Goal: Information Seeking & Learning: Learn about a topic

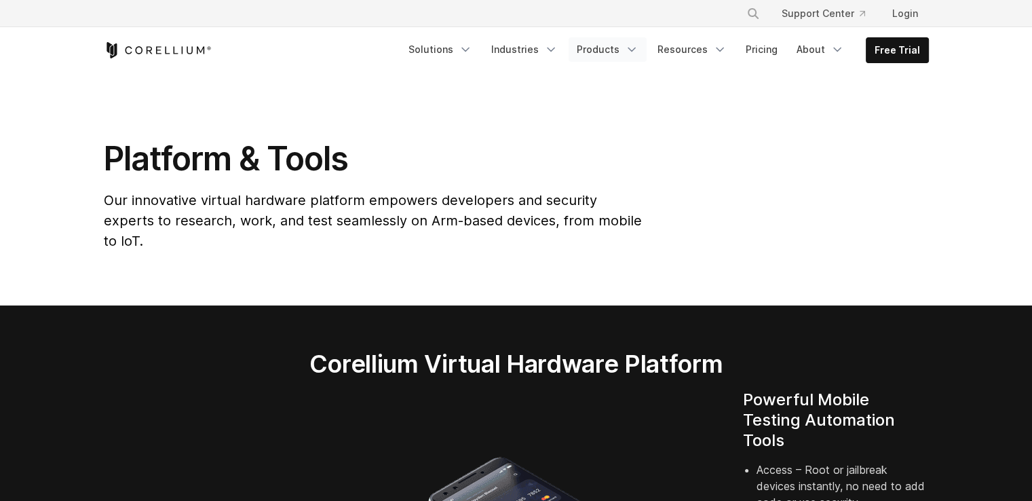
click at [636, 47] on icon "Navigation Menu" at bounding box center [632, 50] width 14 height 14
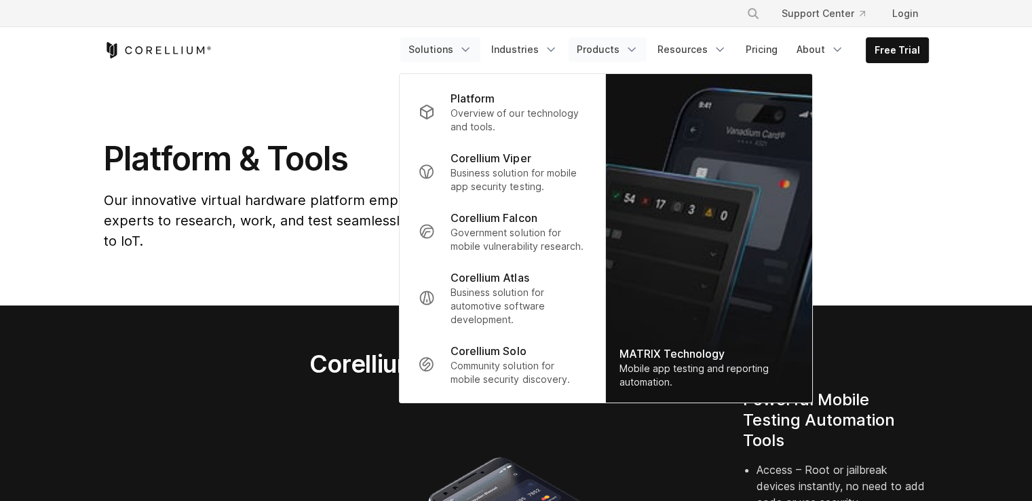
click at [469, 50] on polyline "Navigation Menu" at bounding box center [465, 49] width 7 height 3
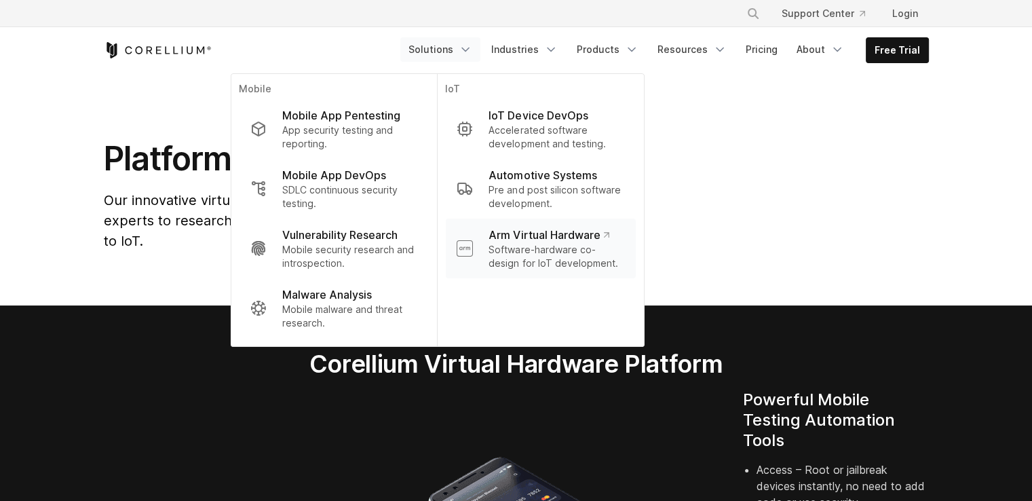
click at [533, 240] on p "Arm Virtual Hardware" at bounding box center [549, 235] width 120 height 16
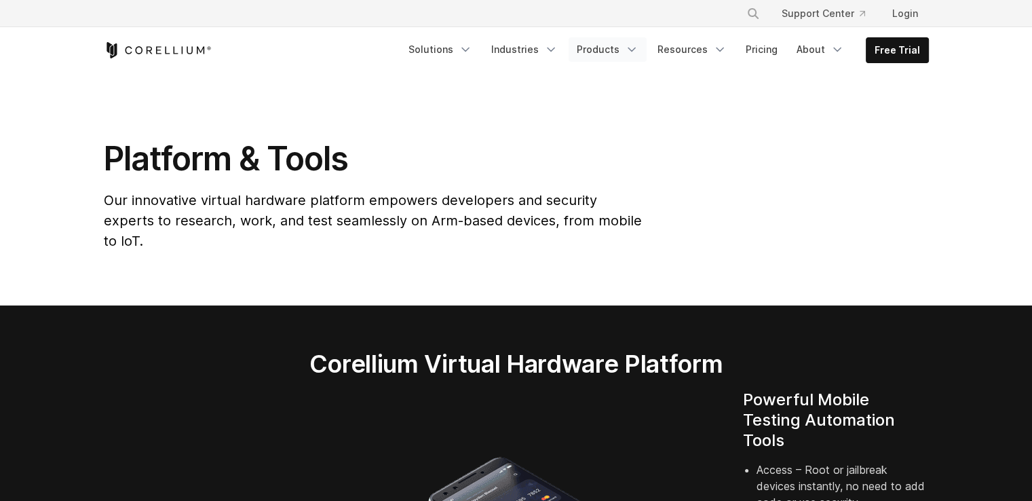
click at [637, 51] on icon "Navigation Menu" at bounding box center [632, 50] width 14 height 14
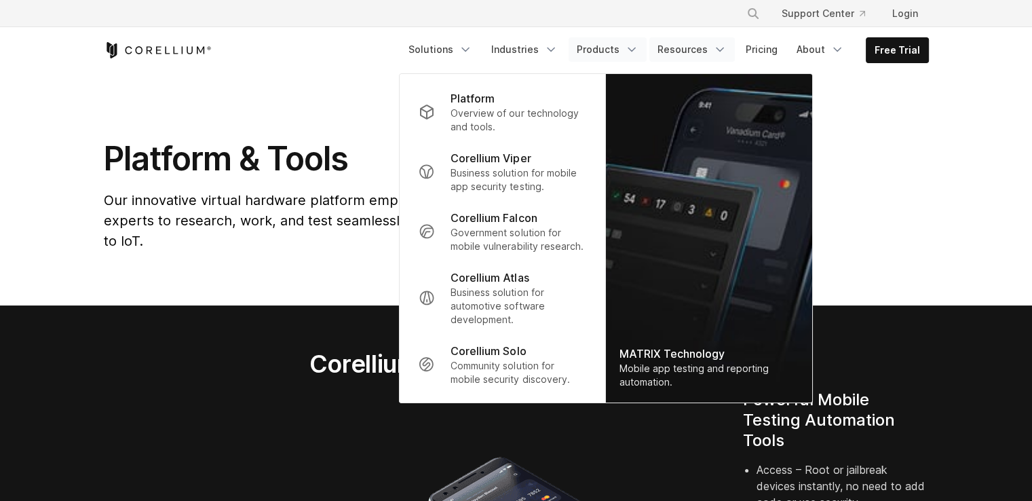
click at [722, 50] on polyline "Navigation Menu" at bounding box center [720, 49] width 7 height 3
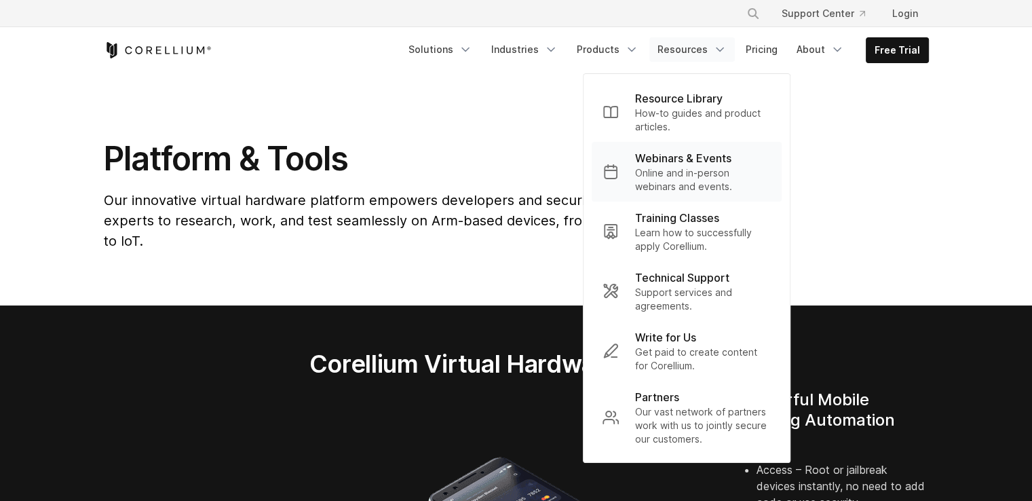
click at [706, 157] on p "Webinars & Events" at bounding box center [683, 158] width 96 height 16
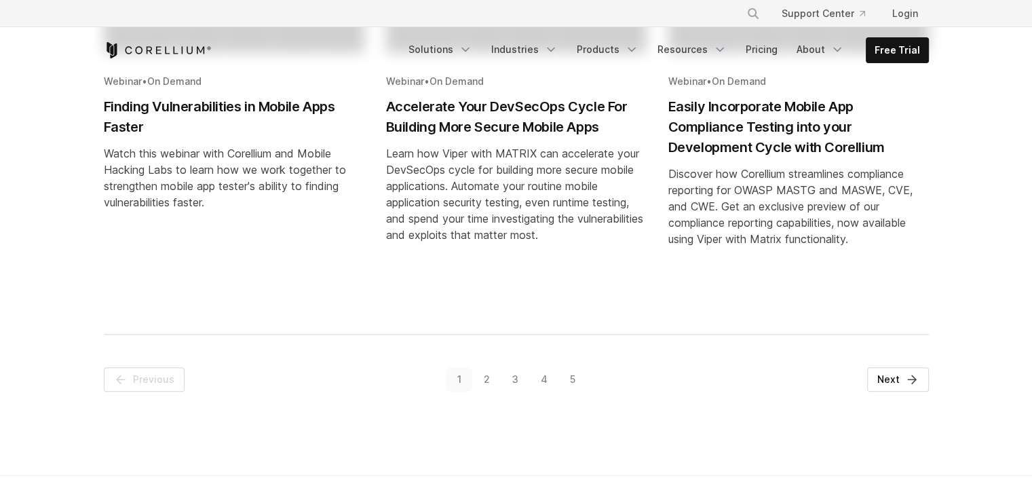
scroll to position [882, 0]
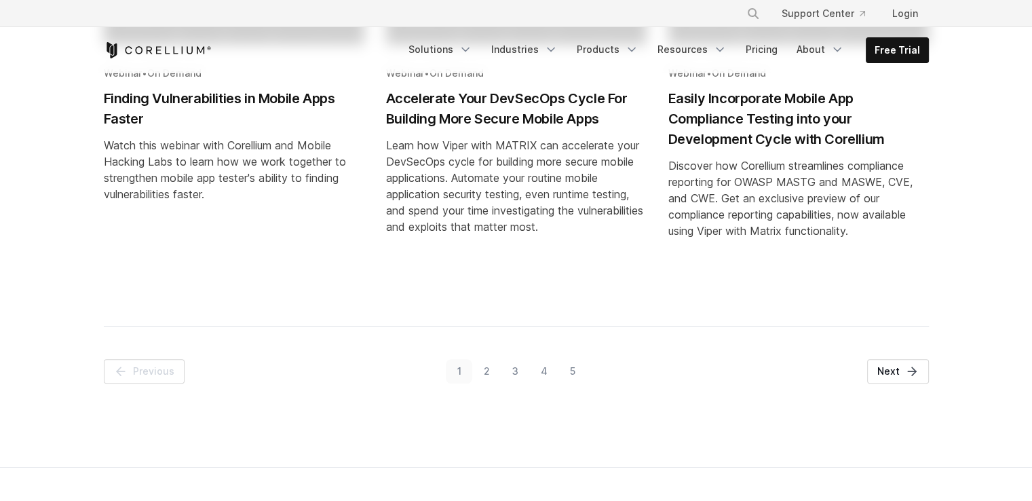
click at [487, 383] on link "2" at bounding box center [486, 371] width 28 height 24
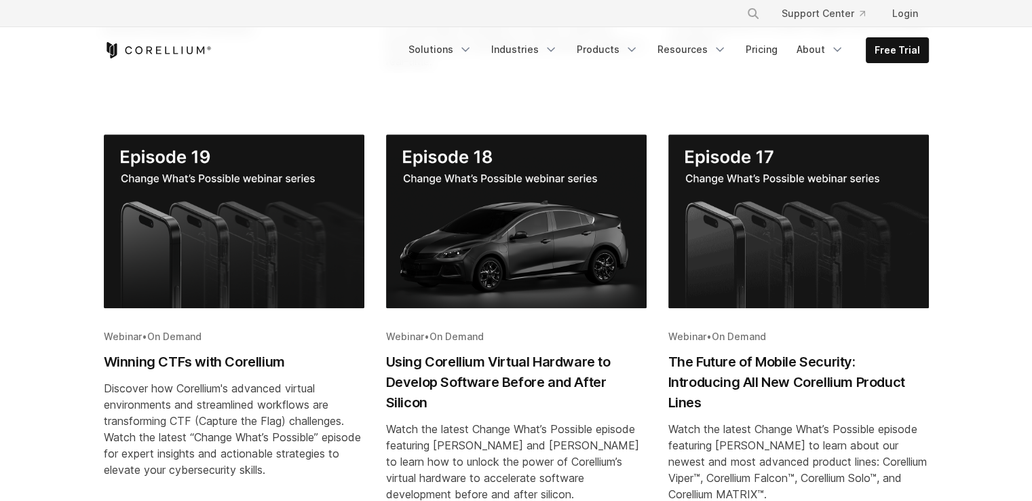
scroll to position [848, 0]
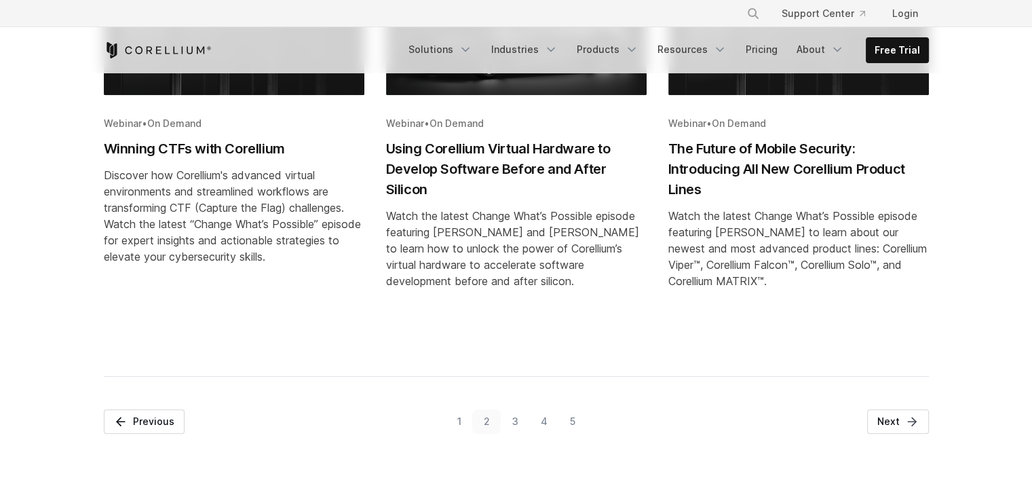
click at [542, 421] on link "4" at bounding box center [543, 421] width 29 height 24
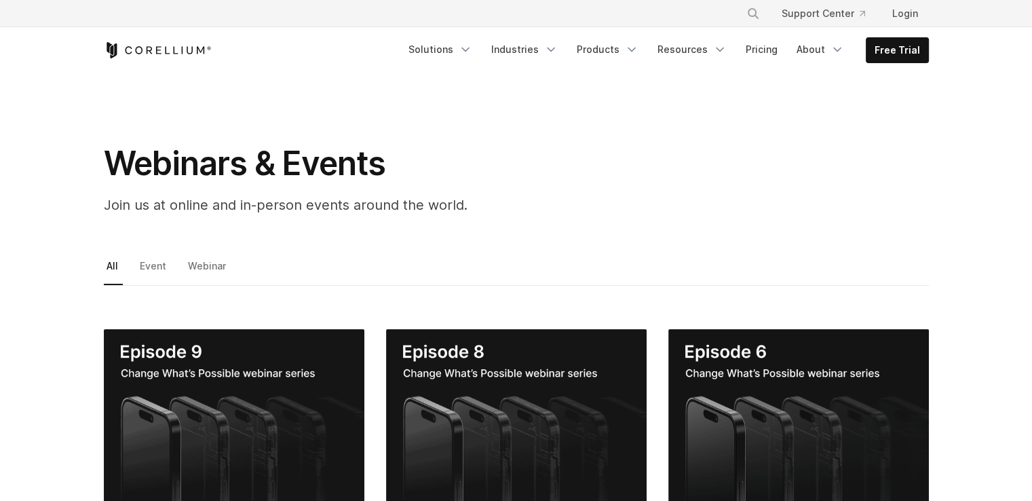
scroll to position [0, 0]
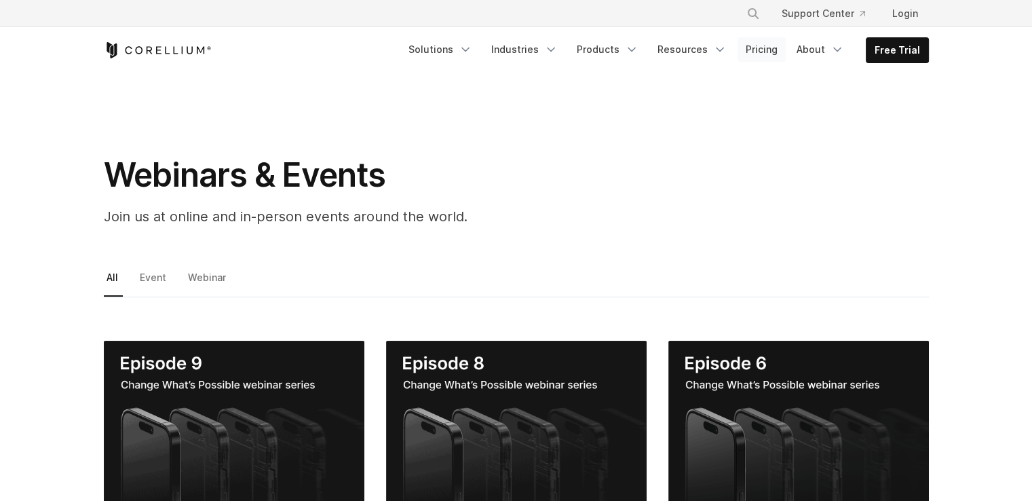
click at [766, 58] on link "Pricing" at bounding box center [762, 49] width 48 height 24
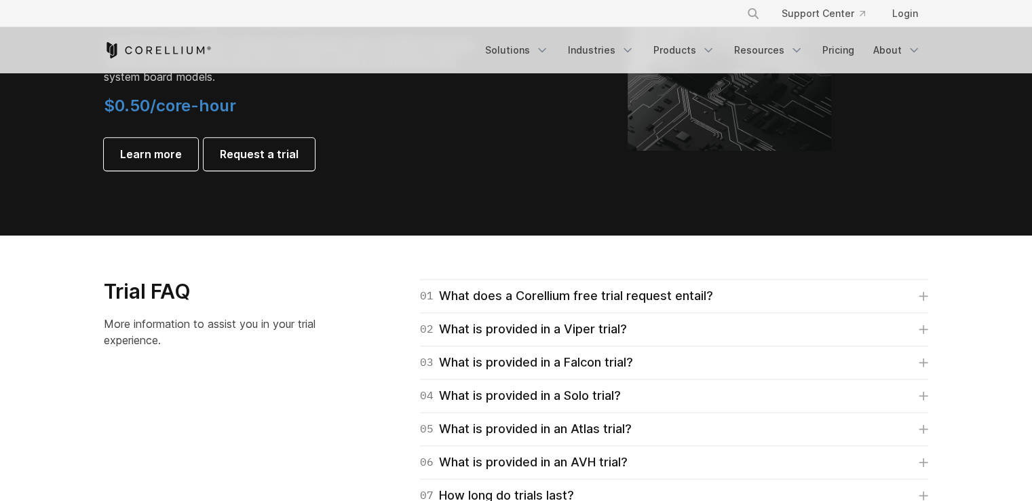
scroll to position [1832, 0]
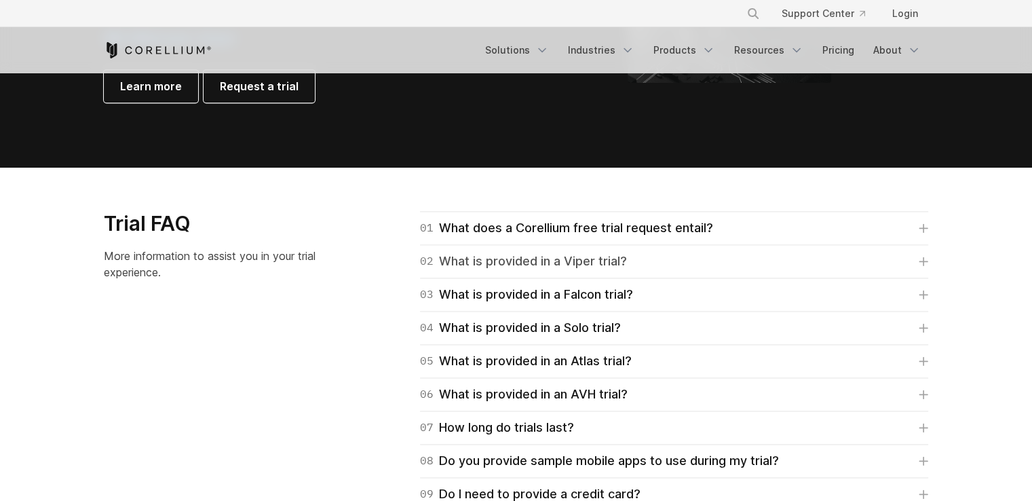
click at [527, 261] on div "02 What is provided in a Viper trial?" at bounding box center [523, 261] width 207 height 19
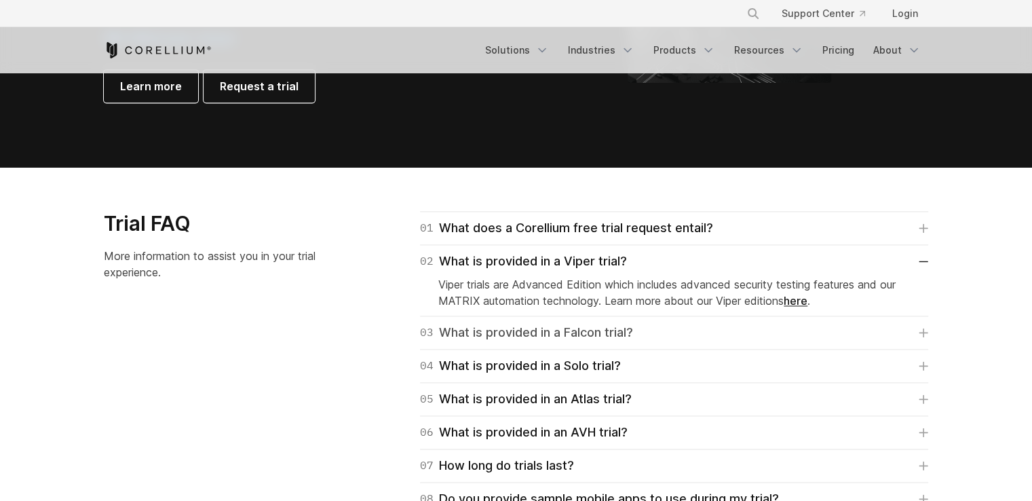
click at [539, 329] on div "03 What is provided in a Falcon trial?" at bounding box center [526, 332] width 213 height 19
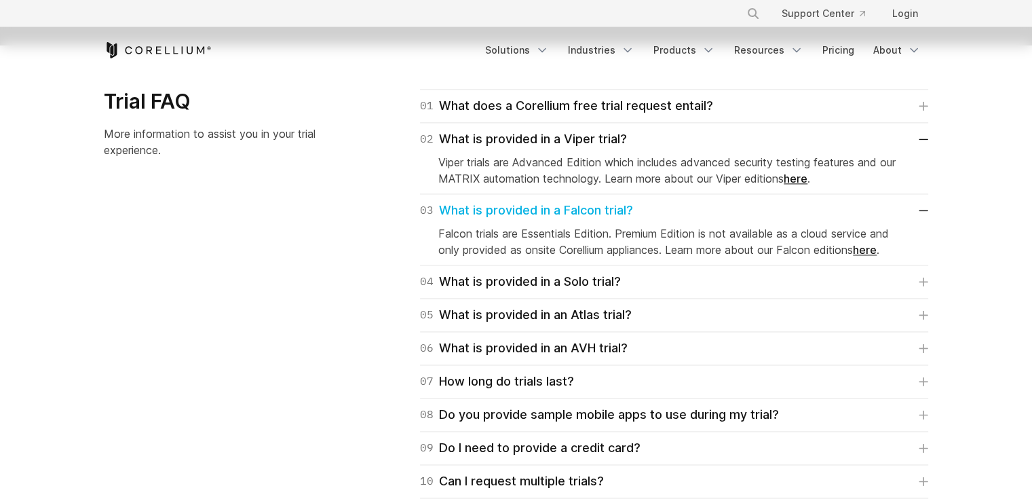
scroll to position [1968, 0]
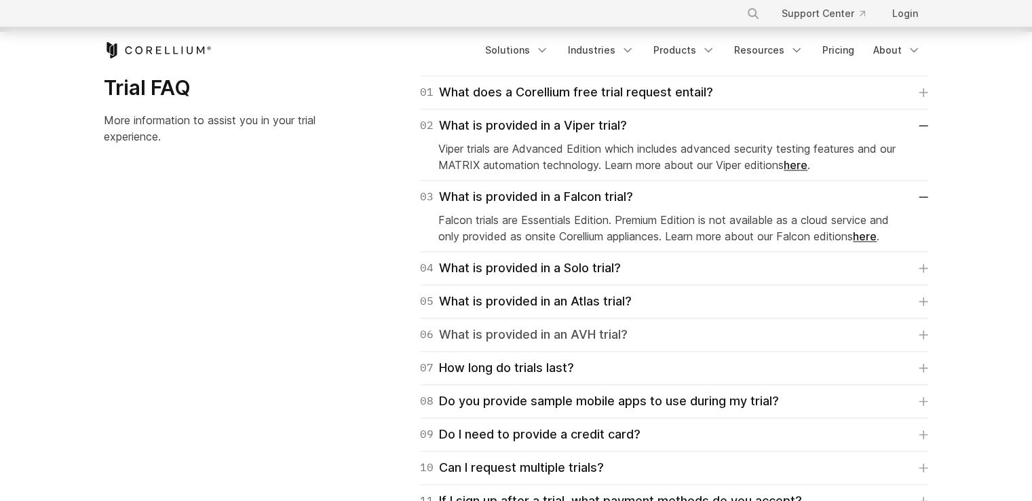
click at [537, 333] on div "06 What is provided in an AVH trial?" at bounding box center [524, 334] width 208 height 19
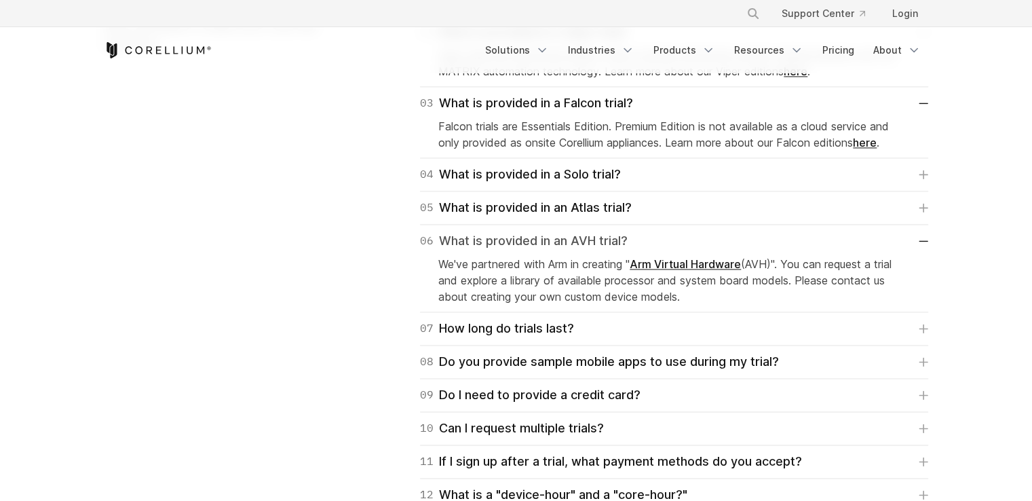
scroll to position [2104, 0]
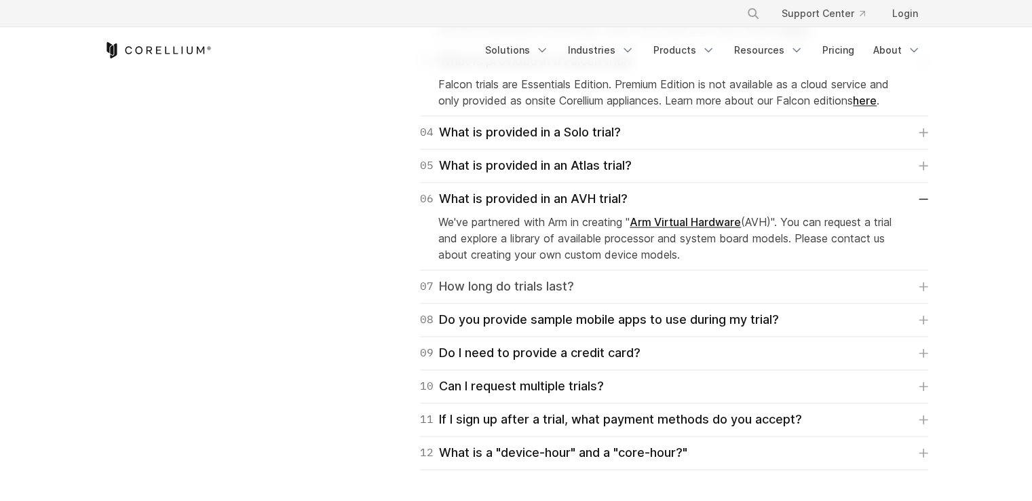
click at [560, 286] on div "07 How long do trials last?" at bounding box center [497, 286] width 154 height 19
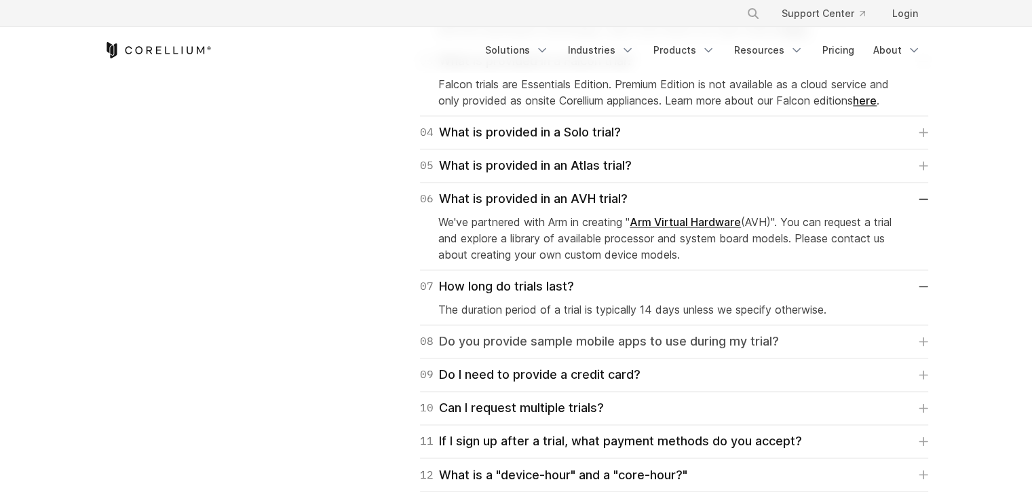
click at [577, 339] on div "08 Do you provide sample mobile apps to use during my trial?" at bounding box center [599, 341] width 359 height 19
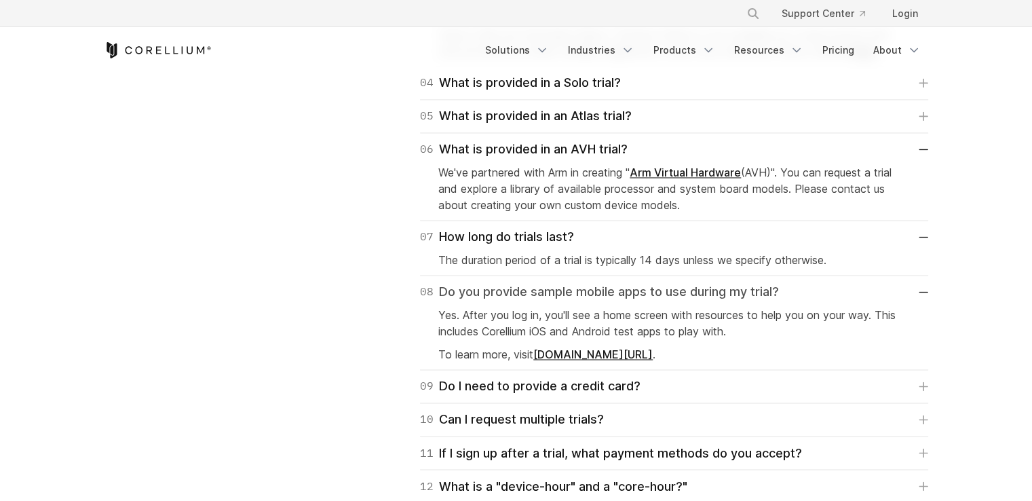
scroll to position [2239, 0]
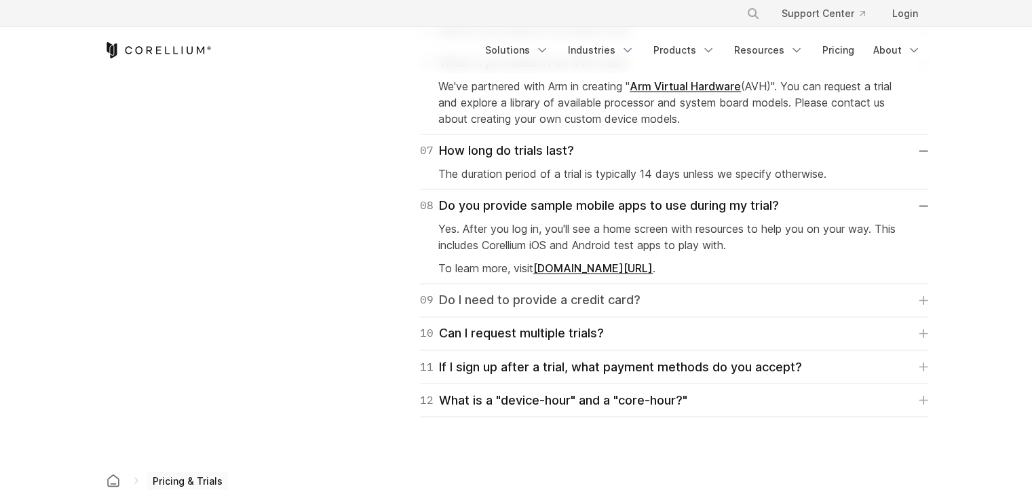
click at [560, 302] on div "09 Do I need to provide a credit card?" at bounding box center [530, 299] width 221 height 19
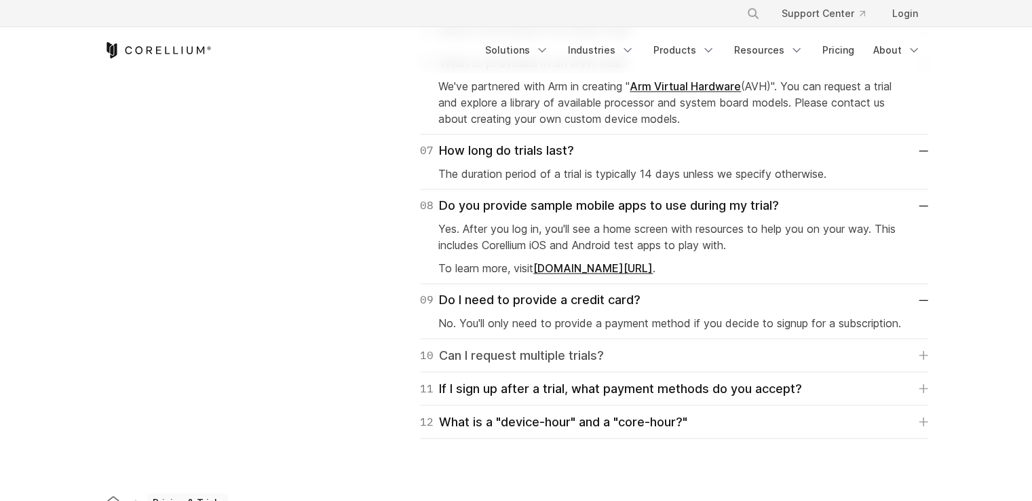
click at [575, 354] on div "10 Can I request multiple trials?" at bounding box center [512, 354] width 184 height 19
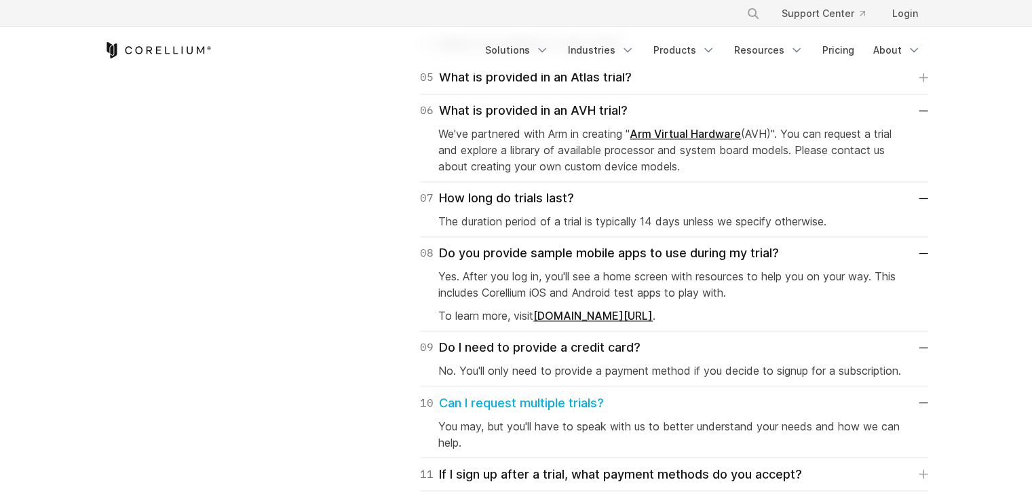
scroll to position [2171, 0]
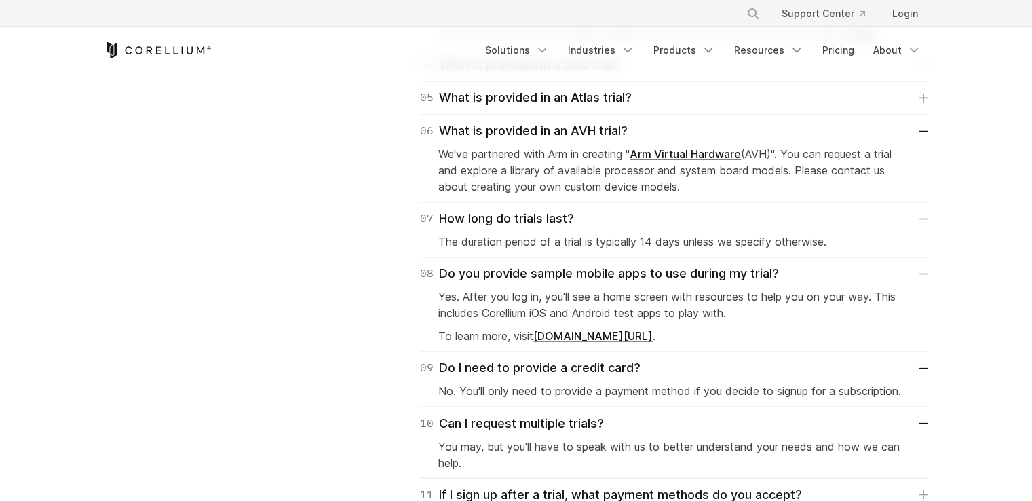
click at [687, 158] on link "Arm Virtual Hardware" at bounding box center [685, 154] width 111 height 14
